Goal: Communication & Community: Answer question/provide support

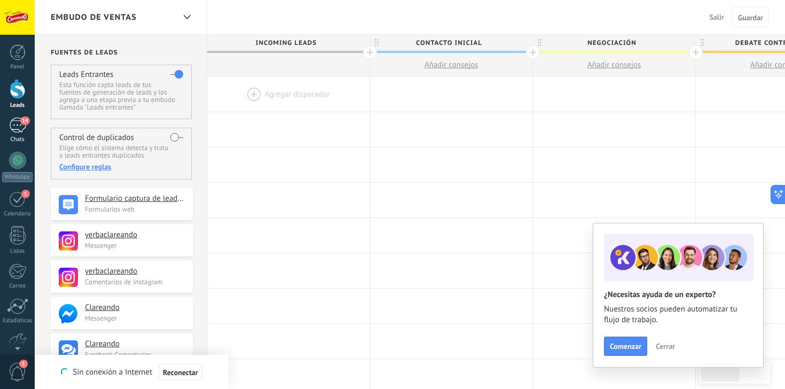
click at [17, 120] on div "14" at bounding box center [17, 125] width 17 height 15
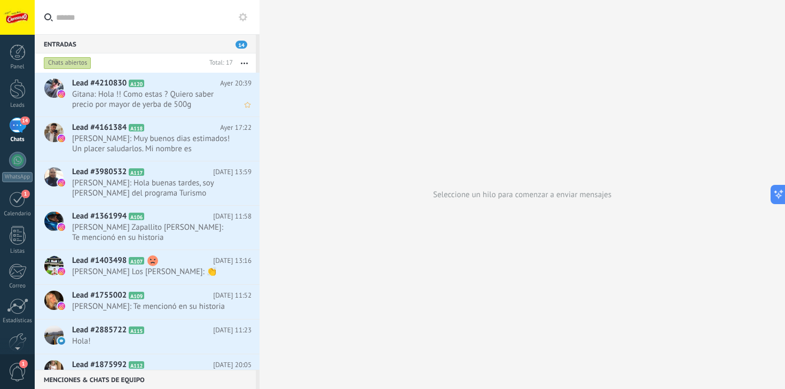
click at [130, 98] on span "Gitana: Hola !! Como estas ? Quiero saber precio por mayor de yerba de 500g" at bounding box center [151, 99] width 159 height 20
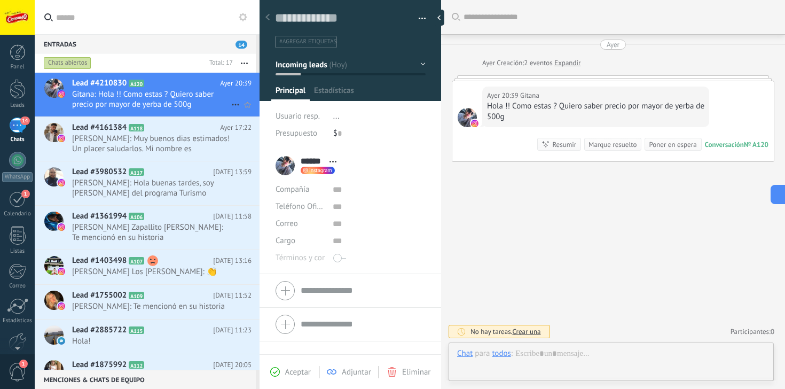
scroll to position [16, 0]
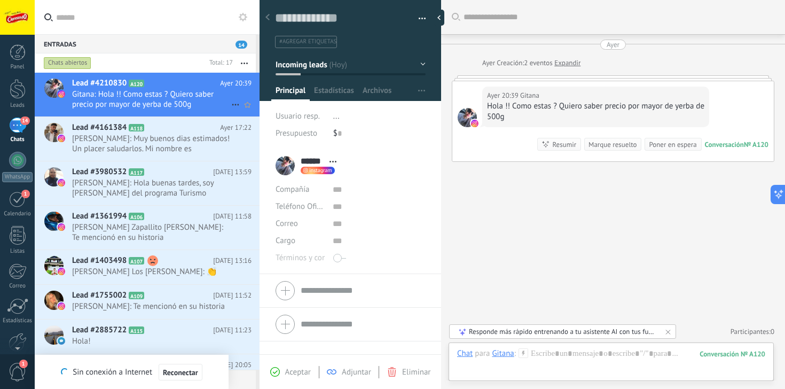
click at [216, 111] on div "Lead #4210830 A120 [DATE] 20:39 Gitana: Hola !! Como estas ? Quiero saber preci…" at bounding box center [166, 95] width 188 height 44
click at [529, 361] on div at bounding box center [611, 364] width 308 height 32
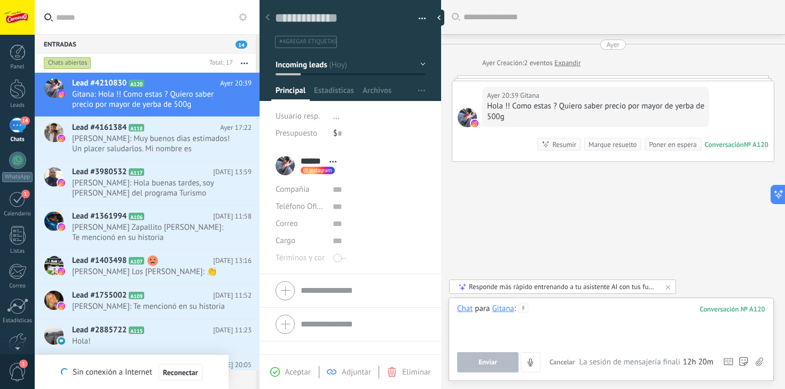
click at [550, 321] on div at bounding box center [611, 323] width 308 height 41
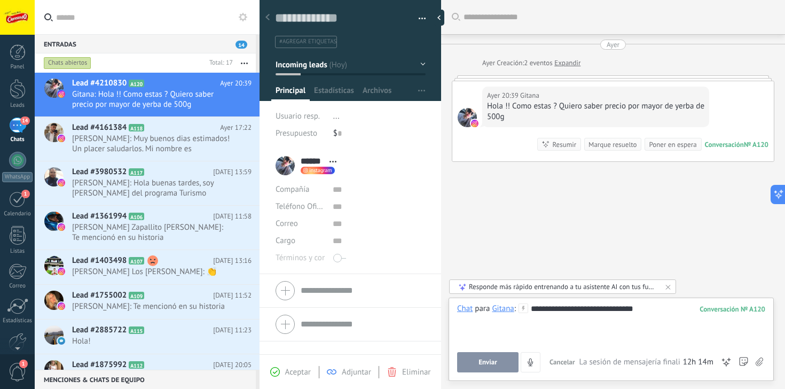
click at [548, 310] on div "**********" at bounding box center [611, 323] width 308 height 41
click at [479, 364] on button "Enviar" at bounding box center [487, 362] width 61 height 20
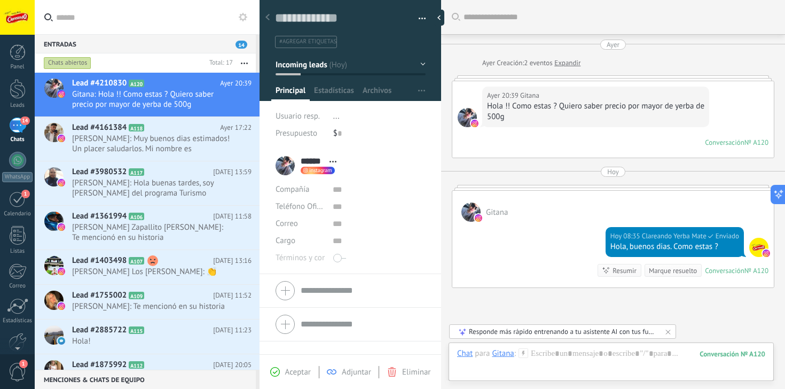
scroll to position [85, 0]
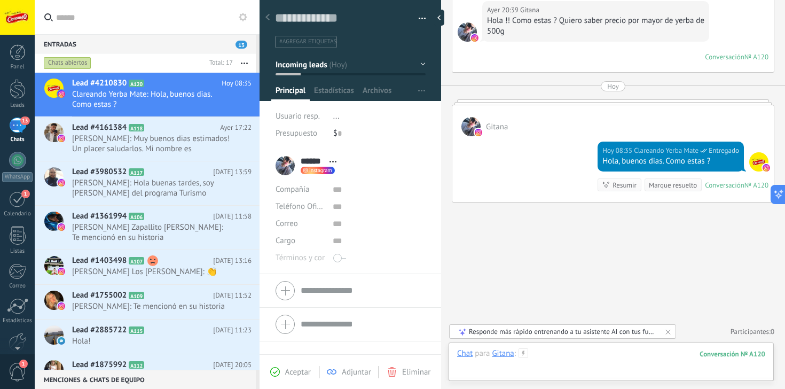
click at [546, 356] on div at bounding box center [611, 364] width 308 height 32
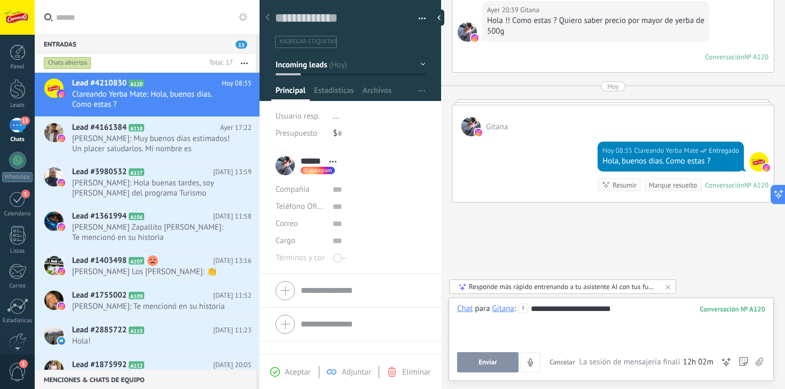
click at [491, 364] on span "Enviar" at bounding box center [488, 362] width 19 height 7
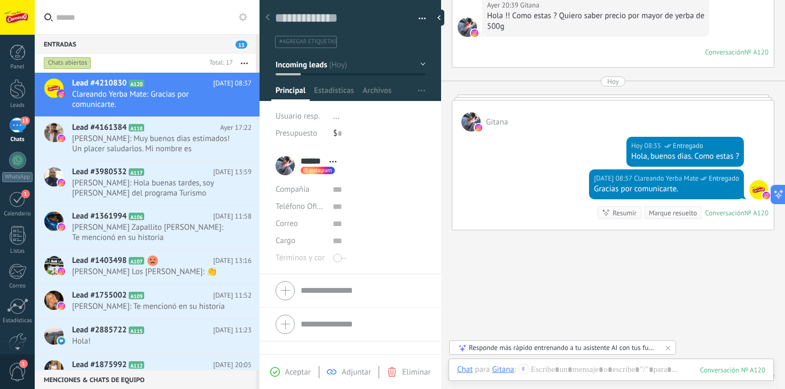
scroll to position [133, 0]
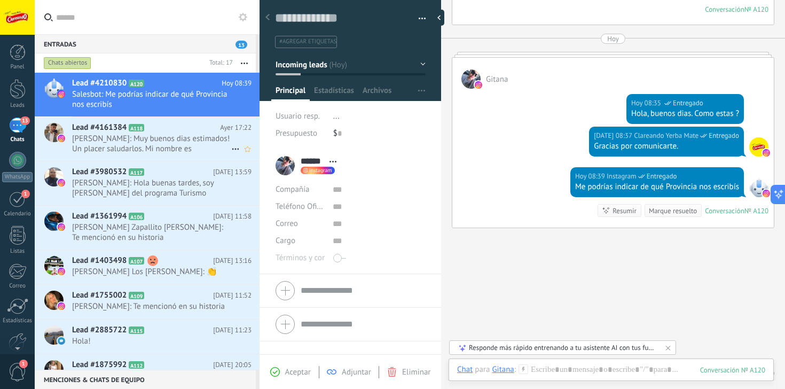
click at [196, 138] on span "[PERSON_NAME]: Muy buenos dias estimados! Un placer saludarlos. Mi nombre es [P…" at bounding box center [151, 144] width 159 height 20
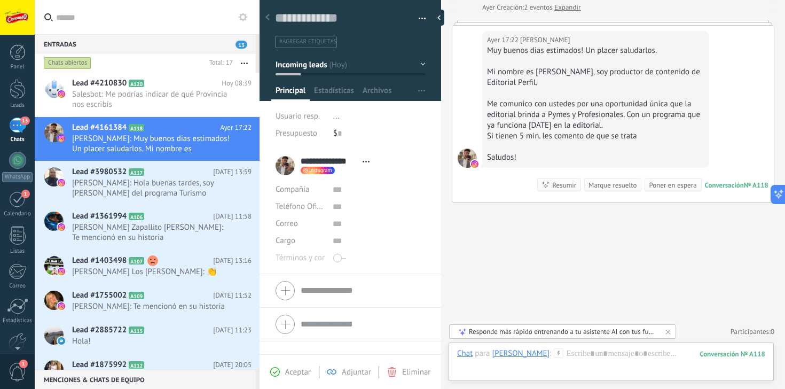
scroll to position [56, 0]
click at [167, 186] on span "[PERSON_NAME]: Hola buenas tardes, soy [PERSON_NAME] del programa Turismo Carre…" at bounding box center [151, 188] width 159 height 20
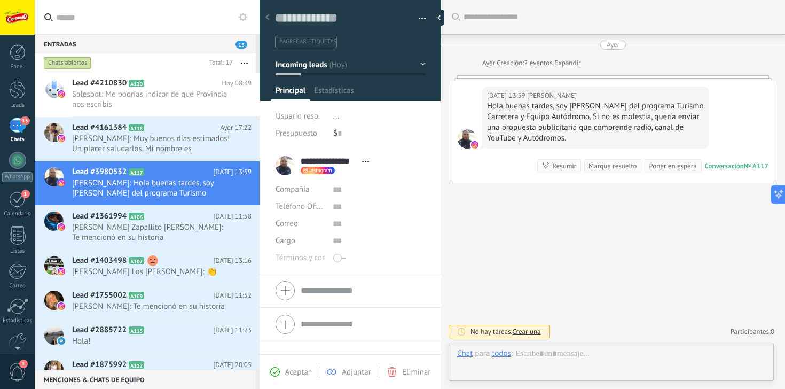
scroll to position [16, 0]
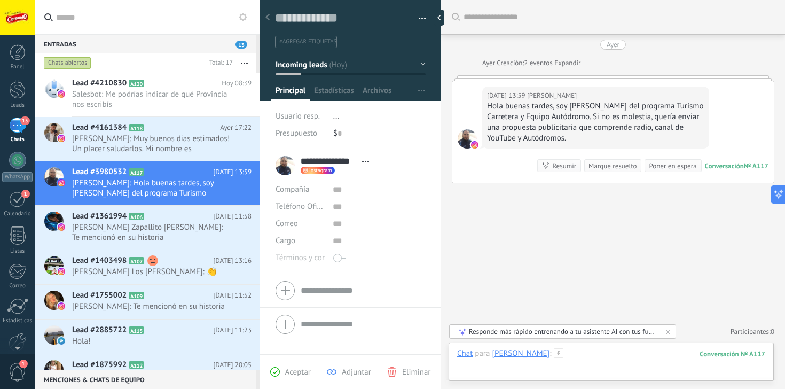
click at [606, 349] on div at bounding box center [611, 364] width 308 height 32
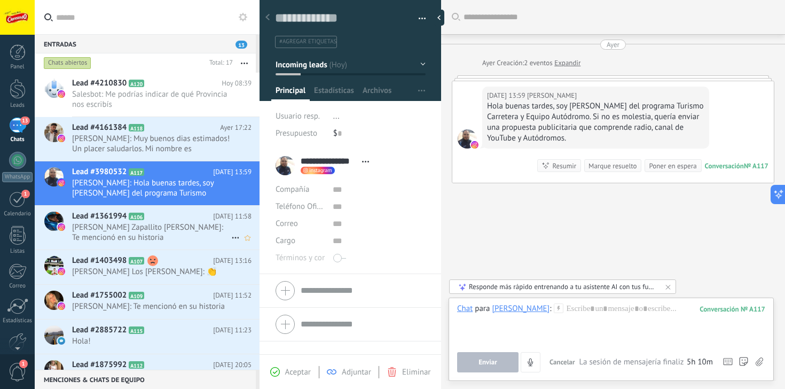
click at [174, 228] on span "[PERSON_NAME] Zapallito [PERSON_NAME]: Te mencionó en su historia" at bounding box center [151, 232] width 159 height 20
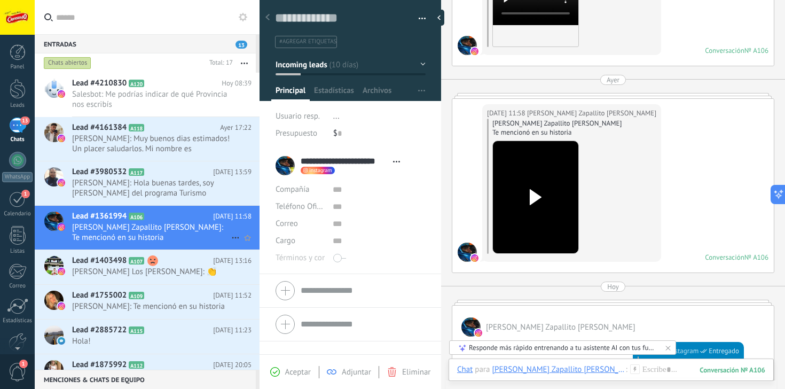
scroll to position [965, 0]
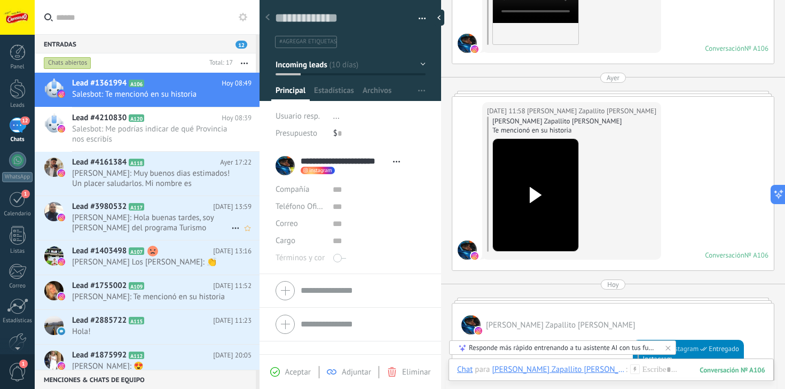
click at [144, 225] on span "[PERSON_NAME]: Hola buenas tardes, soy [PERSON_NAME] del programa Turismo Carre…" at bounding box center [151, 223] width 159 height 20
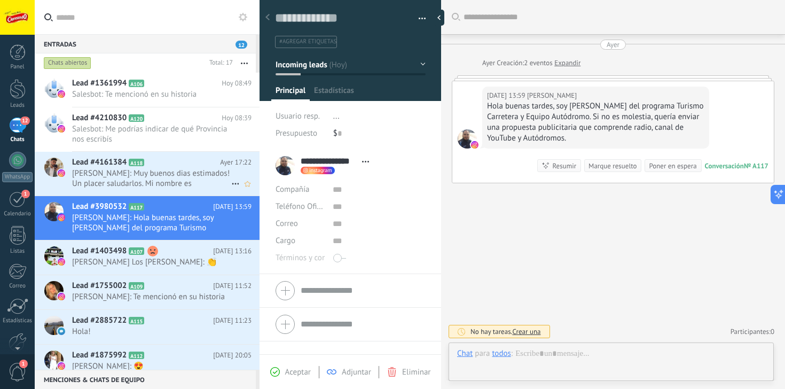
scroll to position [16, 0]
click at [199, 170] on span "[PERSON_NAME]: Muy buenos dias estimados! Un placer saludarlos. Mi nombre es [P…" at bounding box center [151, 178] width 159 height 20
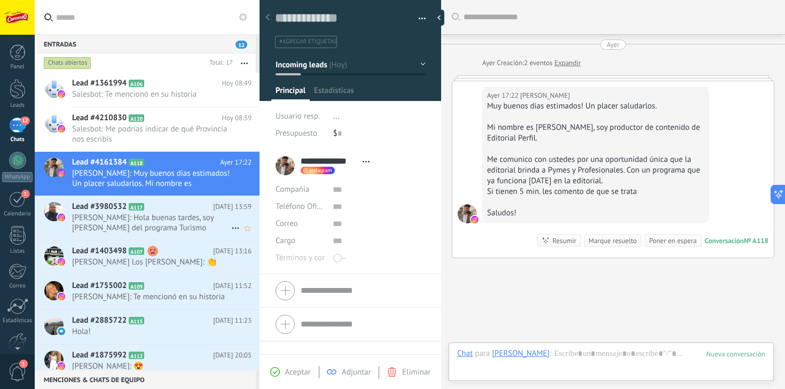
scroll to position [16, 0]
click at [136, 297] on span "[PERSON_NAME]: Te mencionó en su historia" at bounding box center [151, 297] width 159 height 10
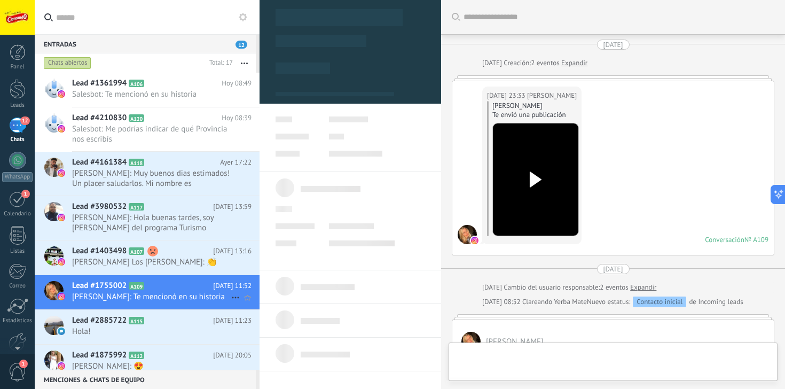
scroll to position [772, 0]
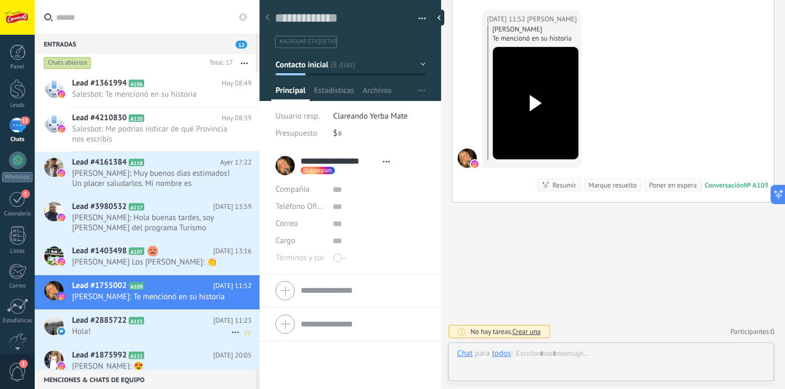
click at [142, 337] on span "Hola!" at bounding box center [151, 331] width 159 height 10
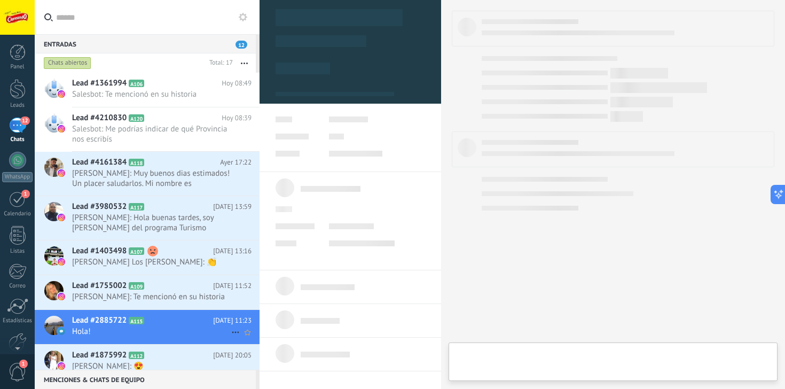
type textarea "**********"
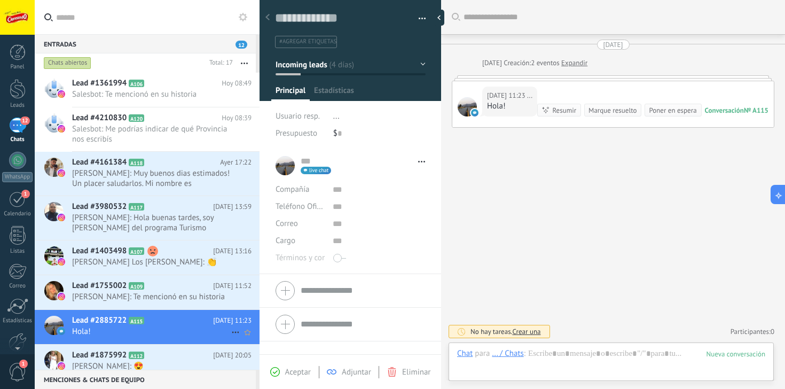
scroll to position [16, 0]
click at [562, 353] on div at bounding box center [611, 364] width 308 height 32
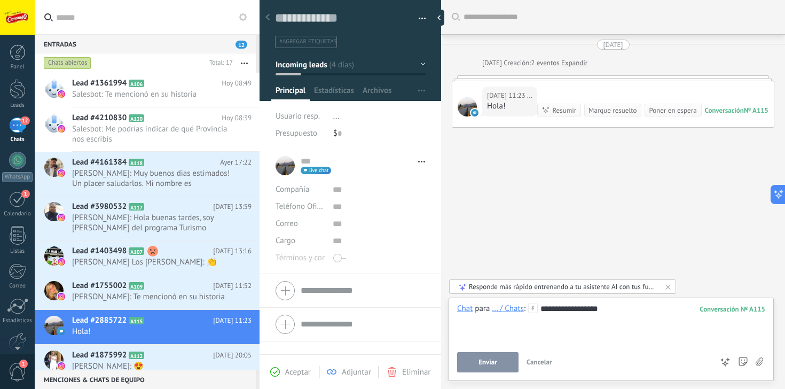
click at [485, 357] on button "Enviar" at bounding box center [487, 362] width 61 height 20
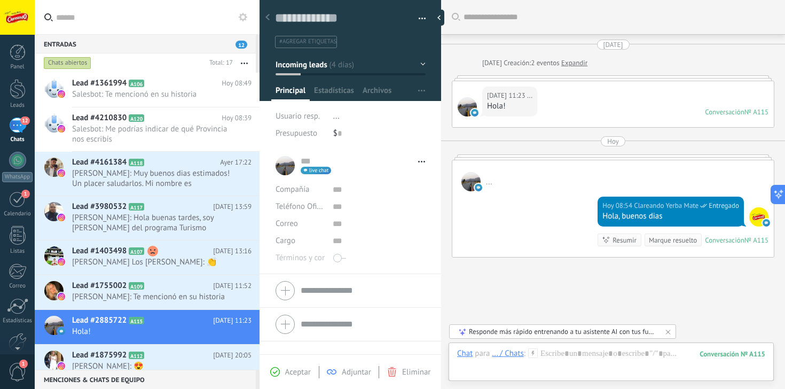
scroll to position [55, 0]
